Goal: Information Seeking & Learning: Learn about a topic

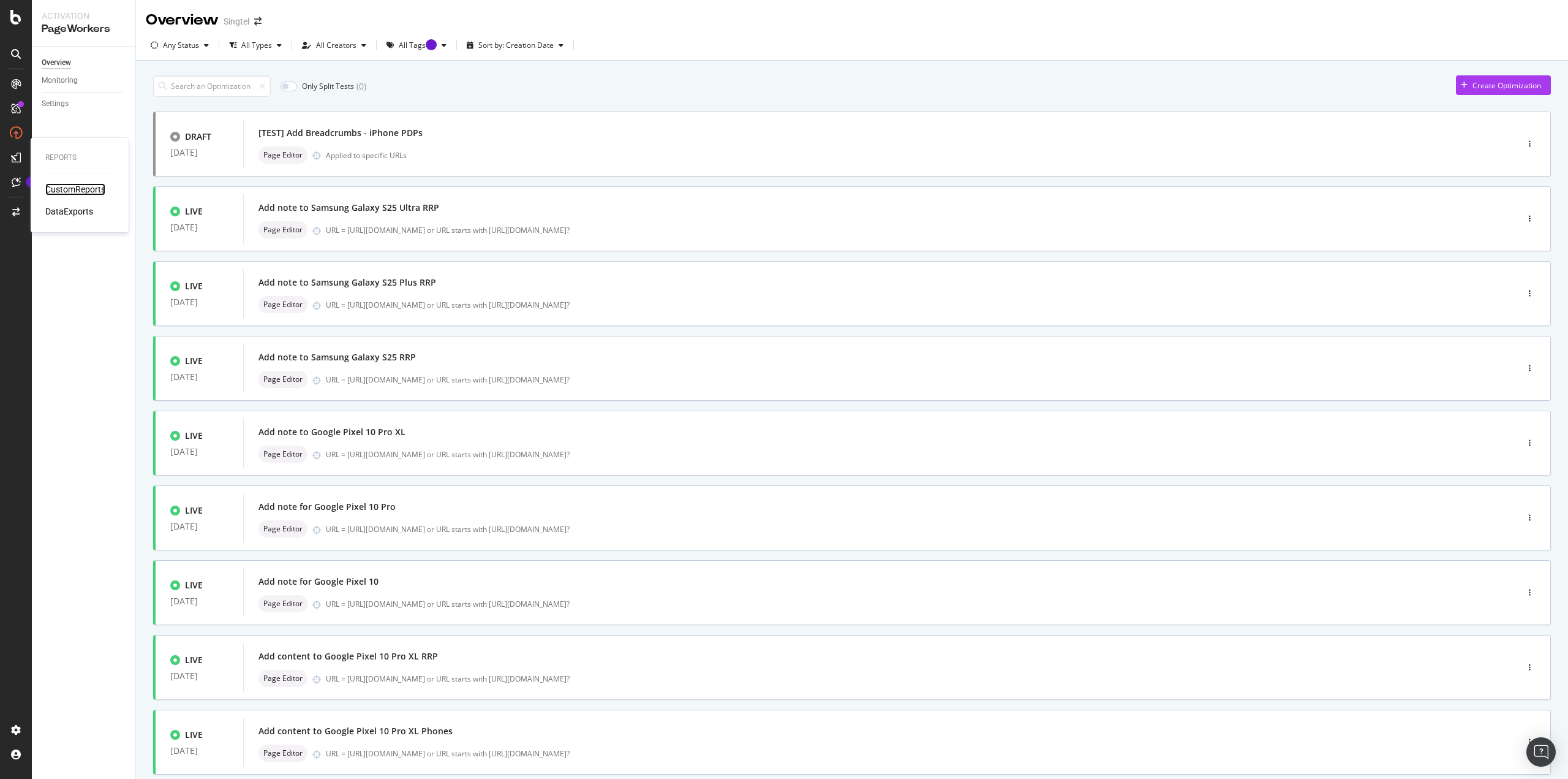
click at [67, 188] on div "CustomReports" at bounding box center [75, 190] width 60 height 12
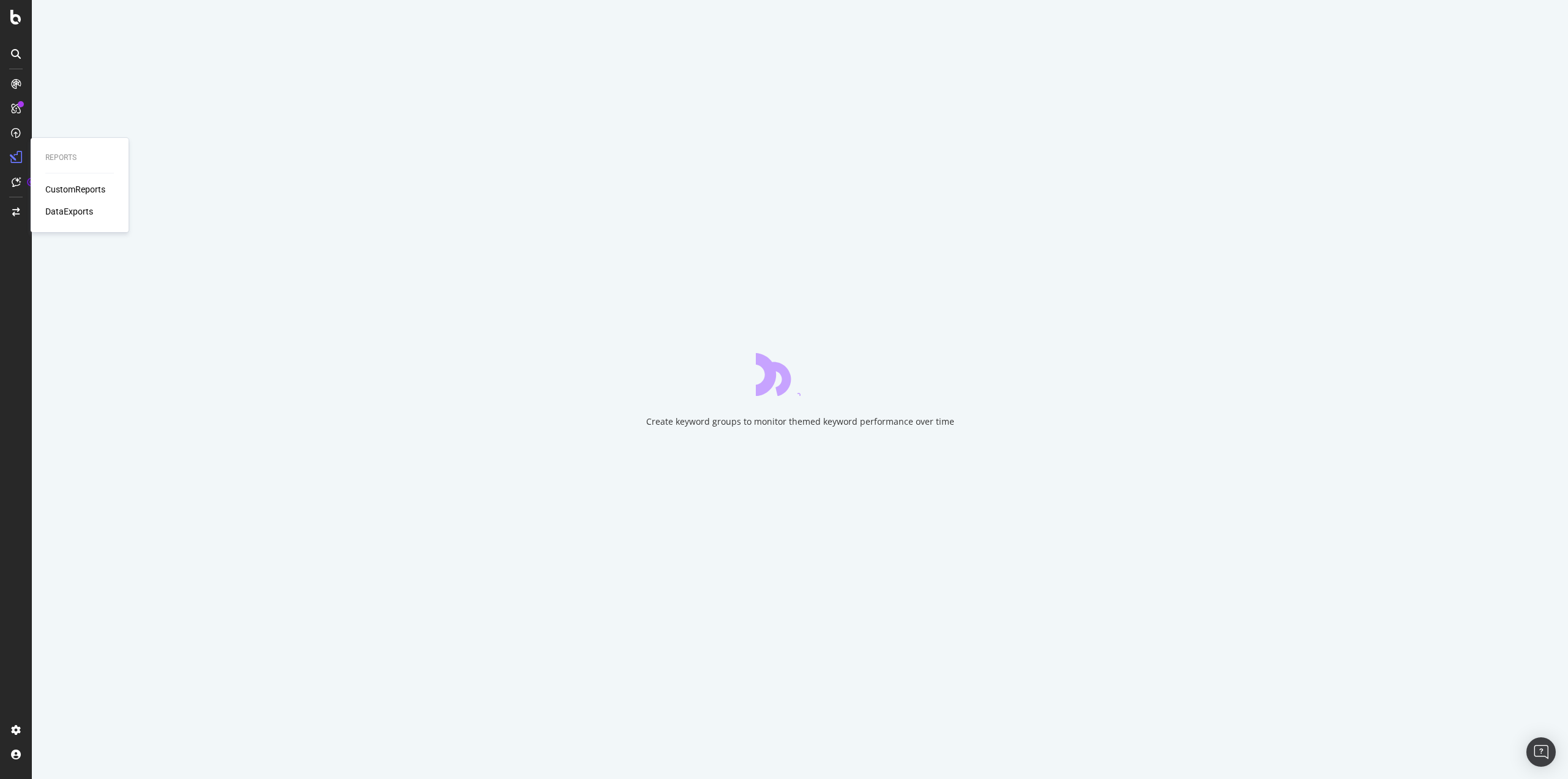
drag, startPoint x: 60, startPoint y: 147, endPoint x: 60, endPoint y: 157, distance: 10.0
click at [60, 149] on div "Reports CustomReports DataExports" at bounding box center [80, 185] width 88 height 89
click at [72, 189] on div "CustomReports" at bounding box center [75, 190] width 60 height 12
click at [55, 111] on div "Overview" at bounding box center [63, 116] width 35 height 12
click at [62, 141] on div "ActionBoard" at bounding box center [69, 140] width 48 height 12
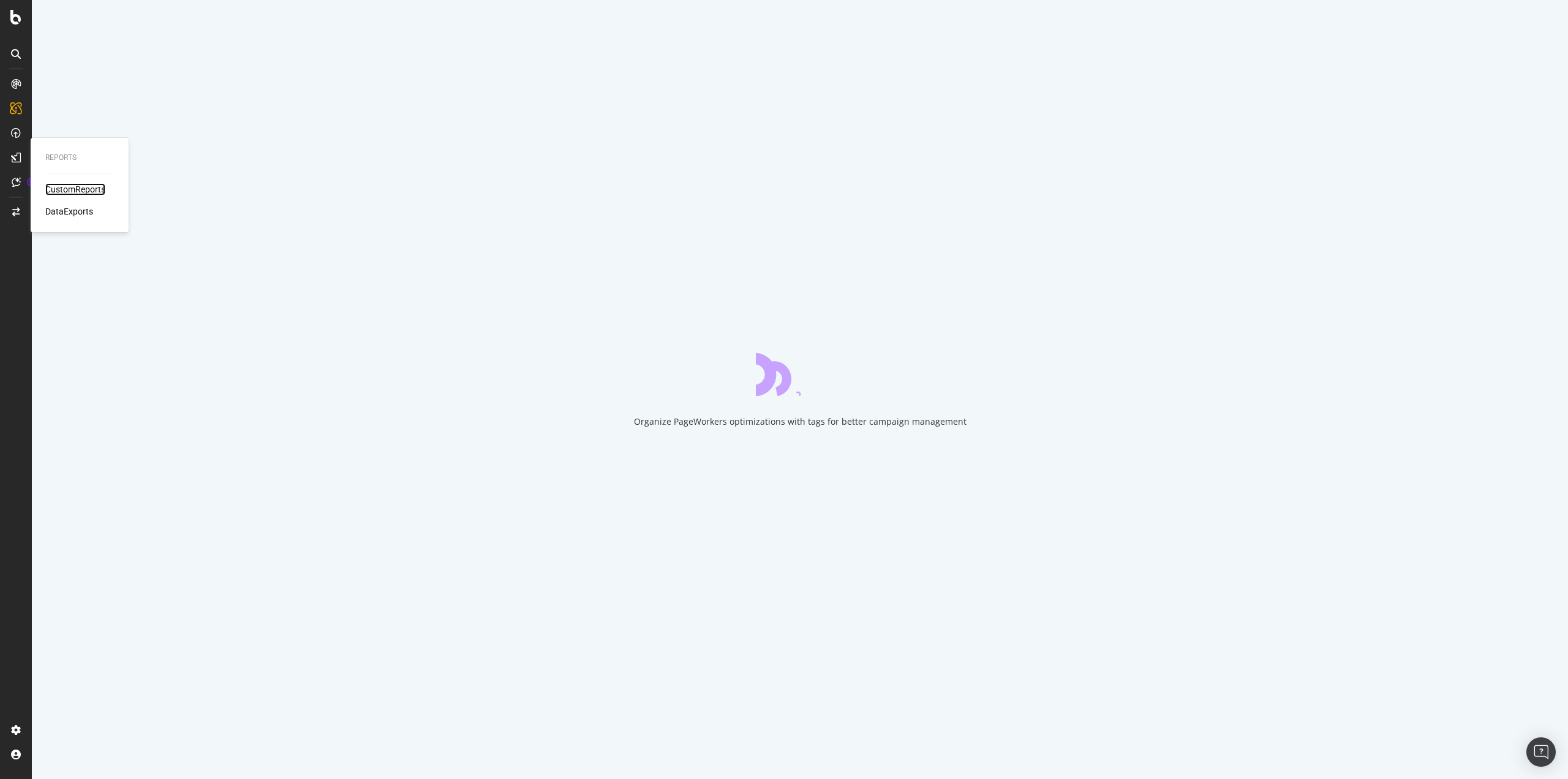
click at [82, 186] on div "CustomReports" at bounding box center [75, 190] width 60 height 12
